Goal: Task Accomplishment & Management: Manage account settings

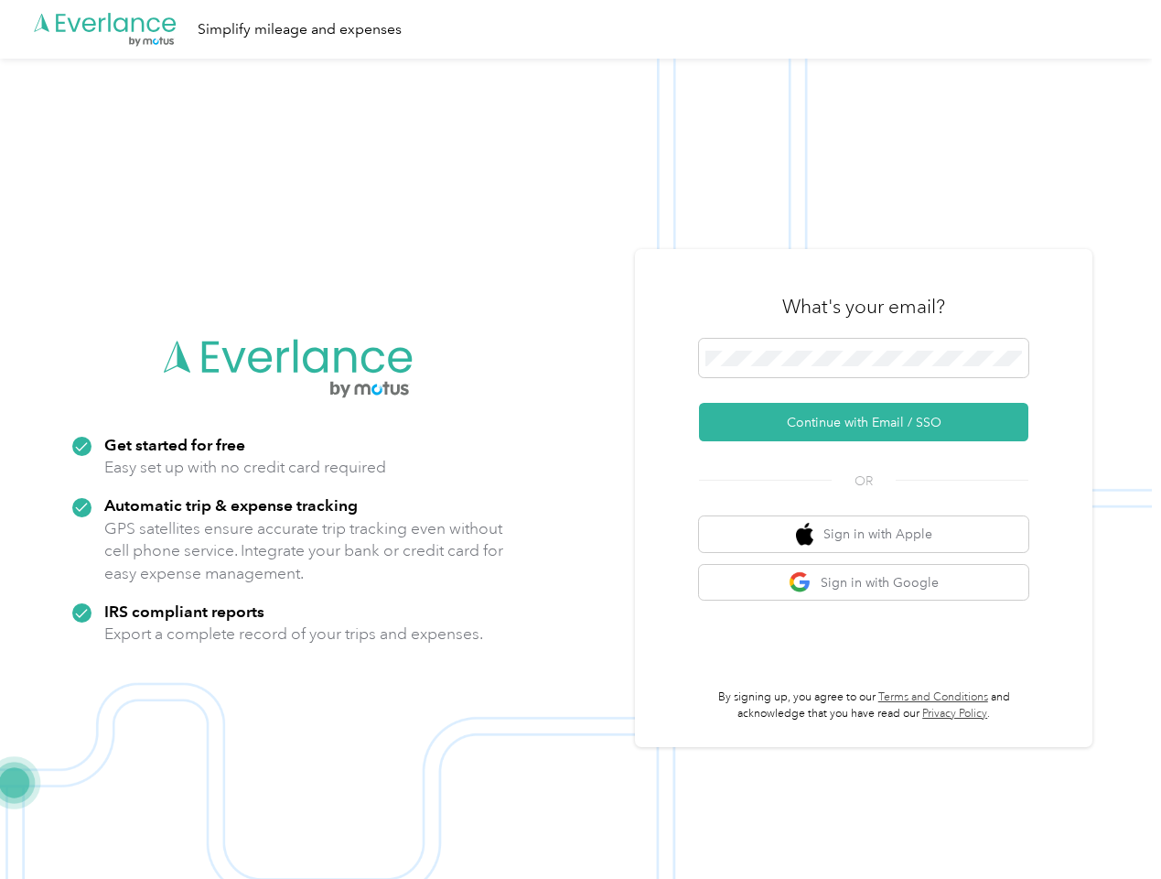
click at [580, 439] on img at bounding box center [576, 498] width 1152 height 879
click at [580, 29] on div ".cls-1 { fill: #00adee; } .cls-2 { fill: #fff; } .cls-3 { fill: #707372; } .cls…" at bounding box center [576, 29] width 1152 height 59
click at [871, 422] on button "Continue with Email / SSO" at bounding box center [863, 422] width 329 height 38
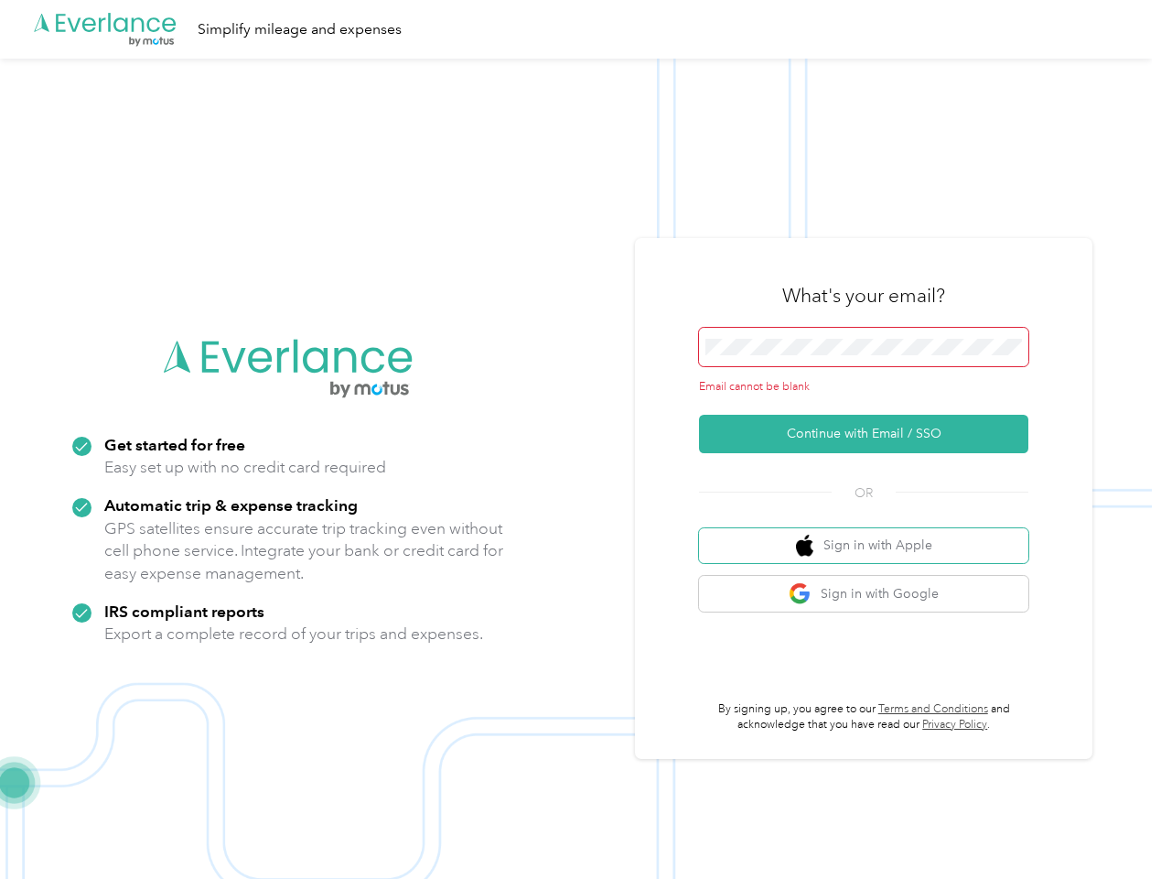
click at [871, 534] on button "Sign in with Apple" at bounding box center [863, 546] width 329 height 36
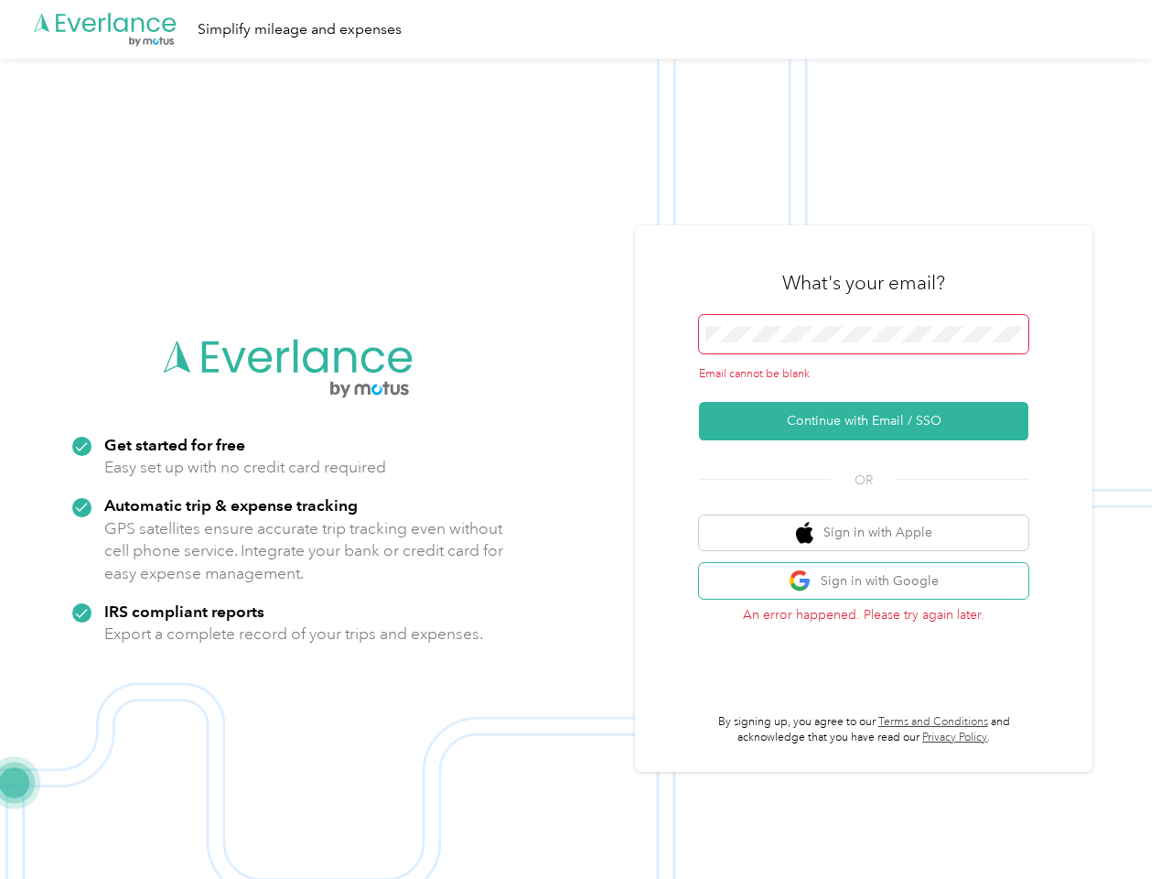
click at [871, 582] on button "Sign in with Google" at bounding box center [863, 581] width 329 height 36
